Goal: Find contact information: Find contact information

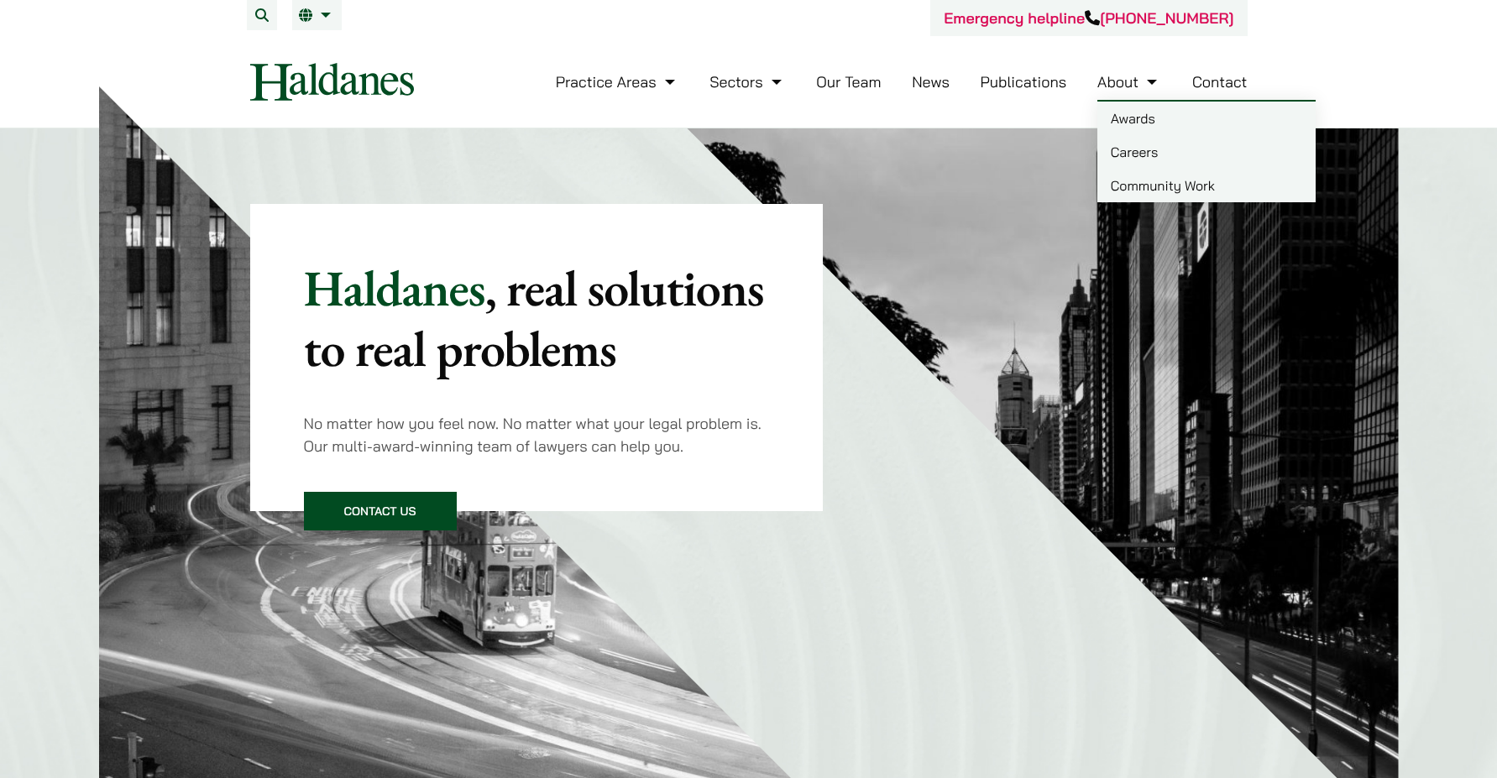
drag, startPoint x: 0, startPoint y: 0, endPoint x: 1208, endPoint y: 76, distance: 1210.8
click at [1208, 75] on link "Contact" at bounding box center [1220, 81] width 55 height 19
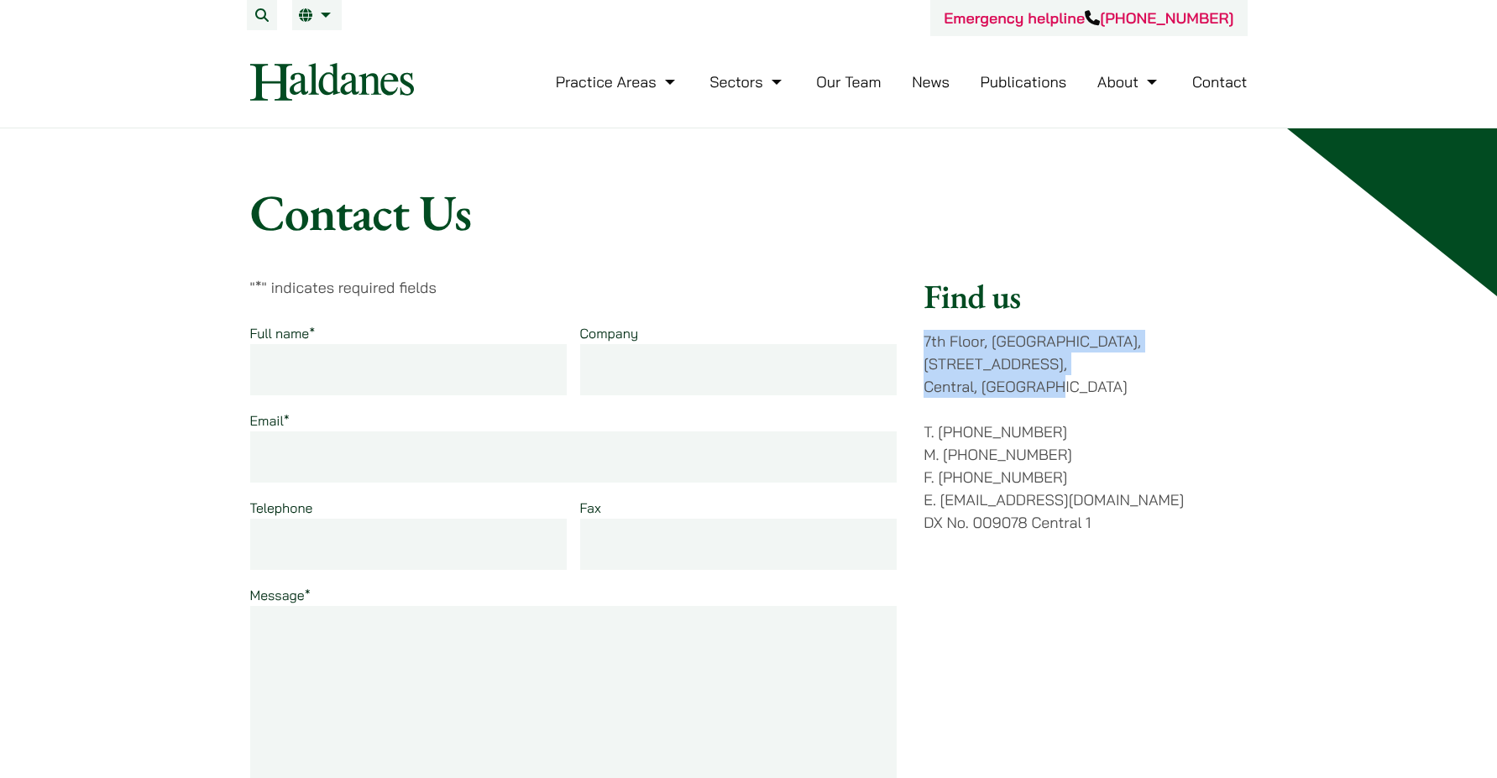
drag, startPoint x: 925, startPoint y: 341, endPoint x: 1072, endPoint y: 359, distance: 149.0
click at [1072, 359] on p "[STREET_ADDRESS]" at bounding box center [1085, 364] width 323 height 68
click at [1073, 362] on p "[STREET_ADDRESS]" at bounding box center [1085, 364] width 323 height 68
drag, startPoint x: 1067, startPoint y: 365, endPoint x: 925, endPoint y: 333, distance: 145.7
click at [925, 333] on p "[STREET_ADDRESS]" at bounding box center [1085, 364] width 323 height 68
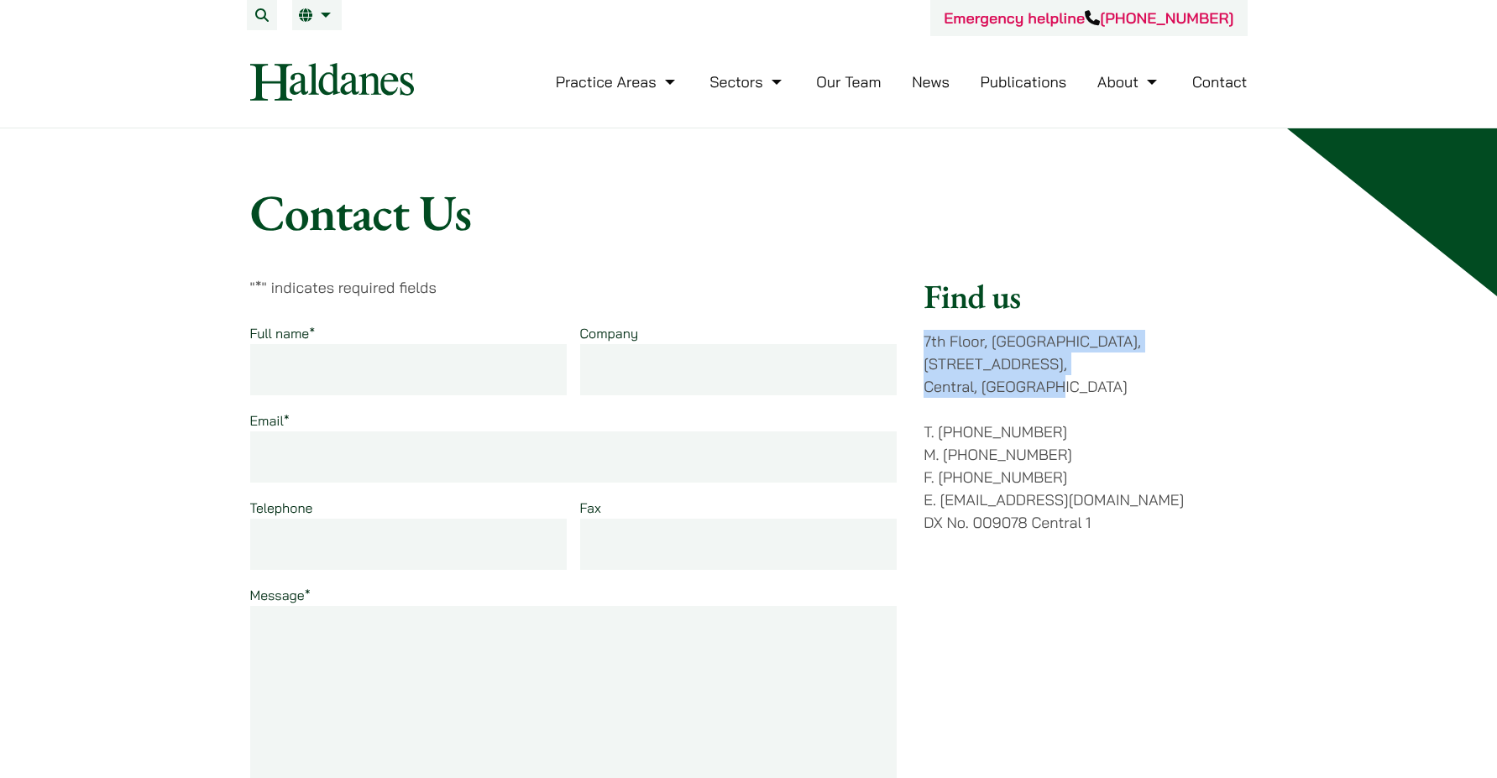
drag, startPoint x: 925, startPoint y: 333, endPoint x: 927, endPoint y: 341, distance: 8.6
click at [927, 341] on p "[STREET_ADDRESS]" at bounding box center [1085, 364] width 323 height 68
click at [161, 53] on header "Emergency helpline [PHONE_NUMBER] Practice Areas Antitrust and Competition Law …" at bounding box center [748, 64] width 1497 height 128
